Goal: Task Accomplishment & Management: Use online tool/utility

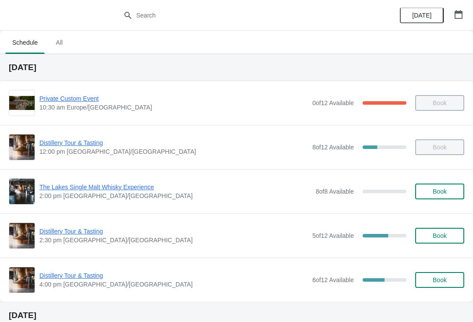
click at [438, 279] on span "Book" at bounding box center [440, 280] width 14 height 7
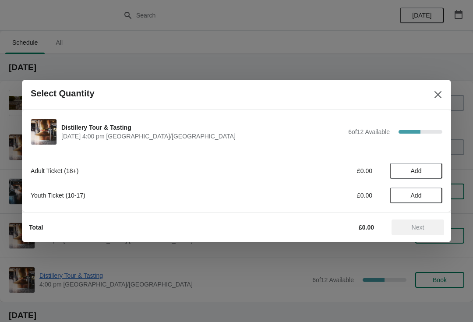
click at [436, 168] on button "Add" at bounding box center [416, 171] width 53 height 16
click at [432, 170] on icon at bounding box center [431, 171] width 3 height 3
click at [423, 227] on span "Next" at bounding box center [418, 227] width 13 height 7
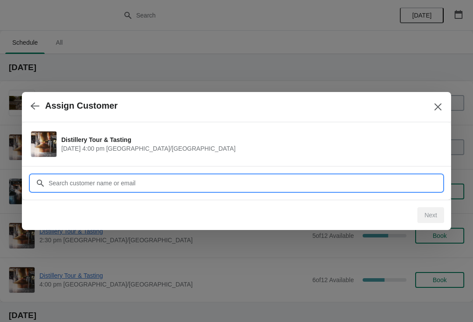
click at [206, 177] on input "Customer" at bounding box center [245, 183] width 395 height 16
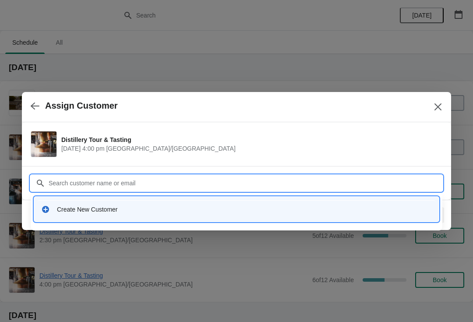
click at [76, 212] on div "Create New Customer" at bounding box center [244, 209] width 375 height 9
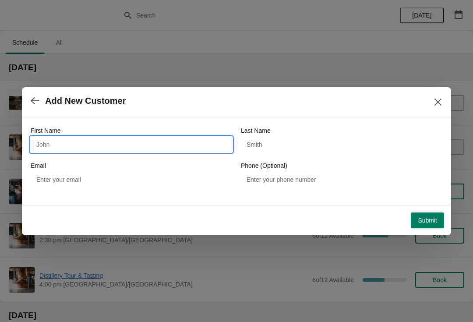
click at [52, 149] on input "First Name" at bounding box center [132, 145] width 202 height 16
type input "Philipa"
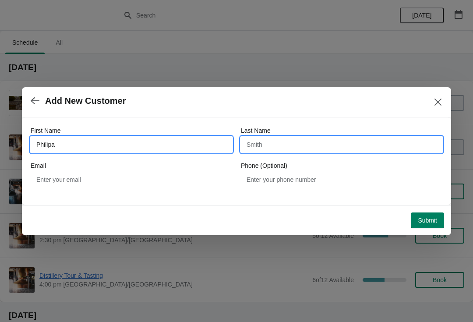
click at [267, 146] on input "Last Name" at bounding box center [342, 145] width 202 height 16
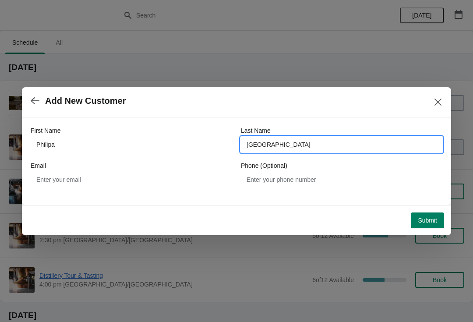
type input "Lyon"
click at [434, 221] on span "Submit" at bounding box center [427, 220] width 19 height 7
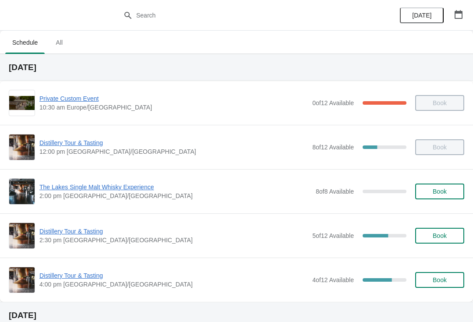
click at [80, 278] on span "Distillery Tour & Tasting" at bounding box center [173, 275] width 269 height 9
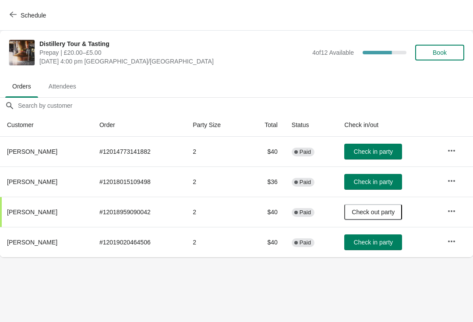
click at [378, 239] on span "Check in party" at bounding box center [373, 242] width 39 height 7
click at [67, 83] on span "Attendees" at bounding box center [63, 86] width 42 height 16
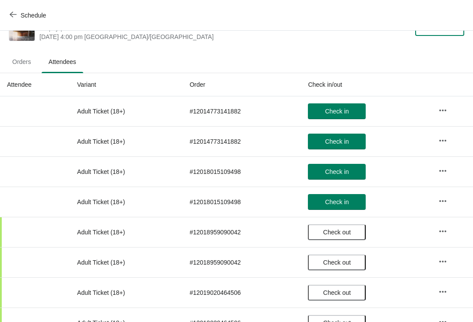
scroll to position [23, 0]
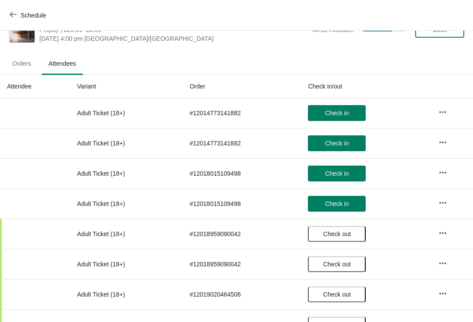
click at [24, 64] on span "Orders" at bounding box center [21, 64] width 33 height 16
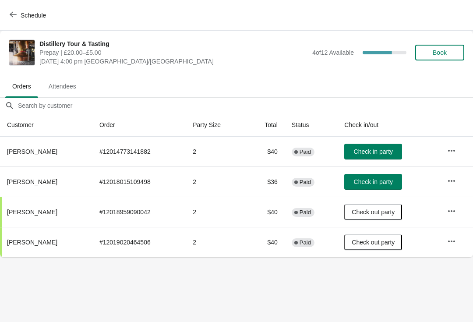
scroll to position [0, 0]
click at [18, 15] on span "Schedule" at bounding box center [28, 15] width 35 height 8
